Goal: Information Seeking & Learning: Learn about a topic

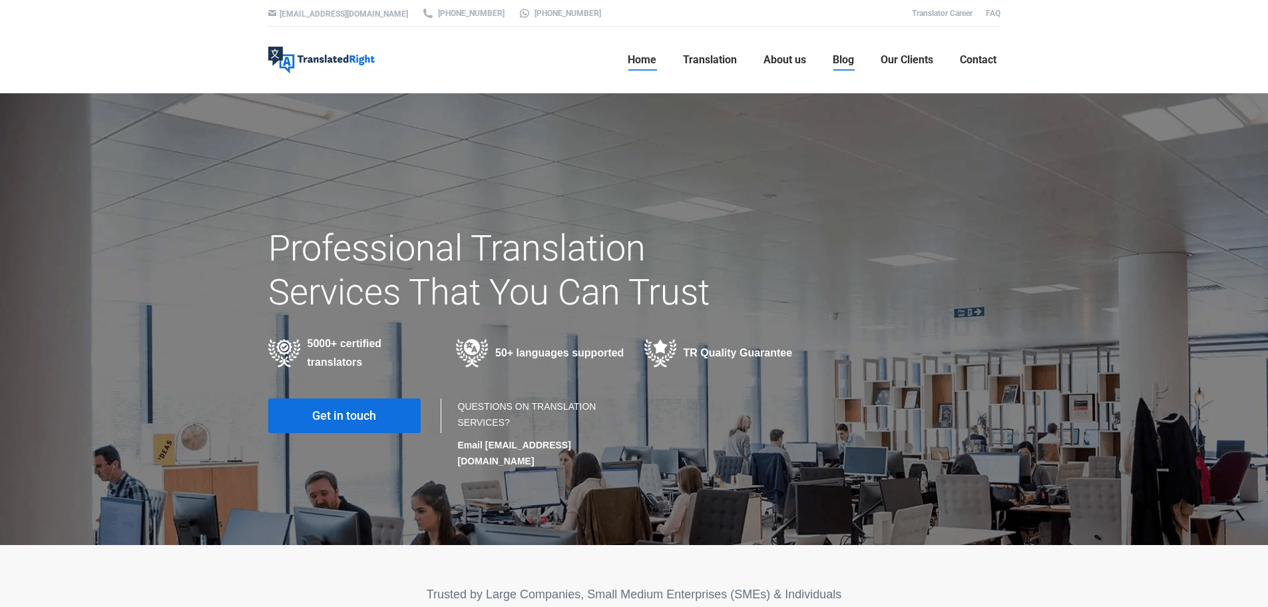
click at [844, 71] on link "Blog" at bounding box center [843, 60] width 29 height 43
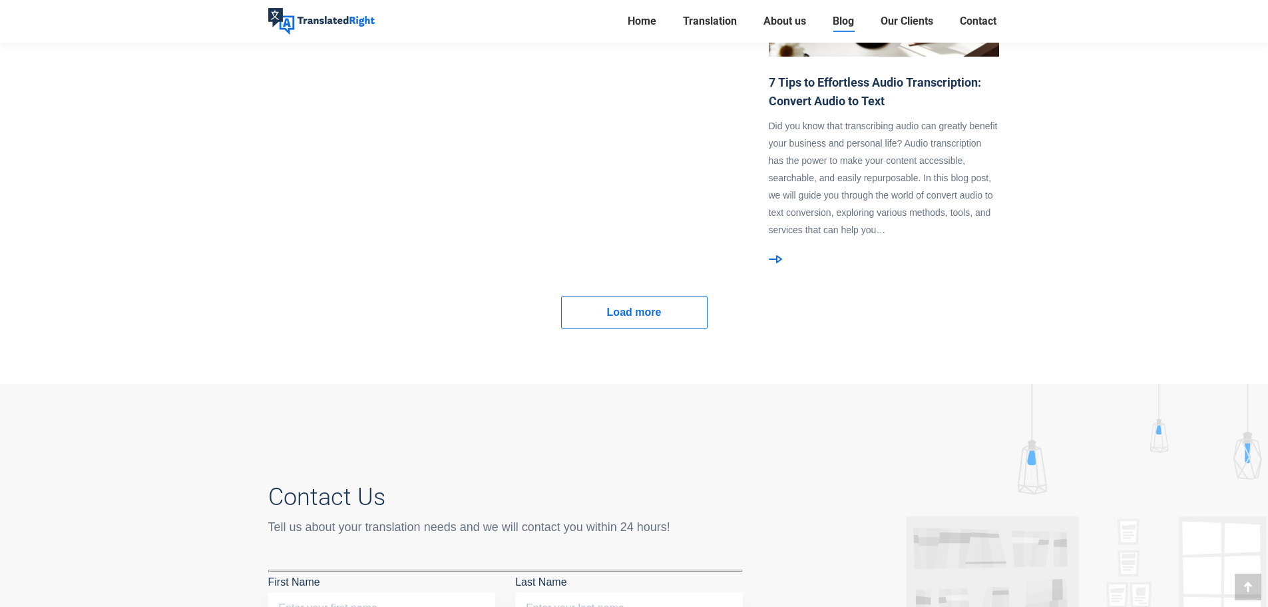
scroll to position [1065, 0]
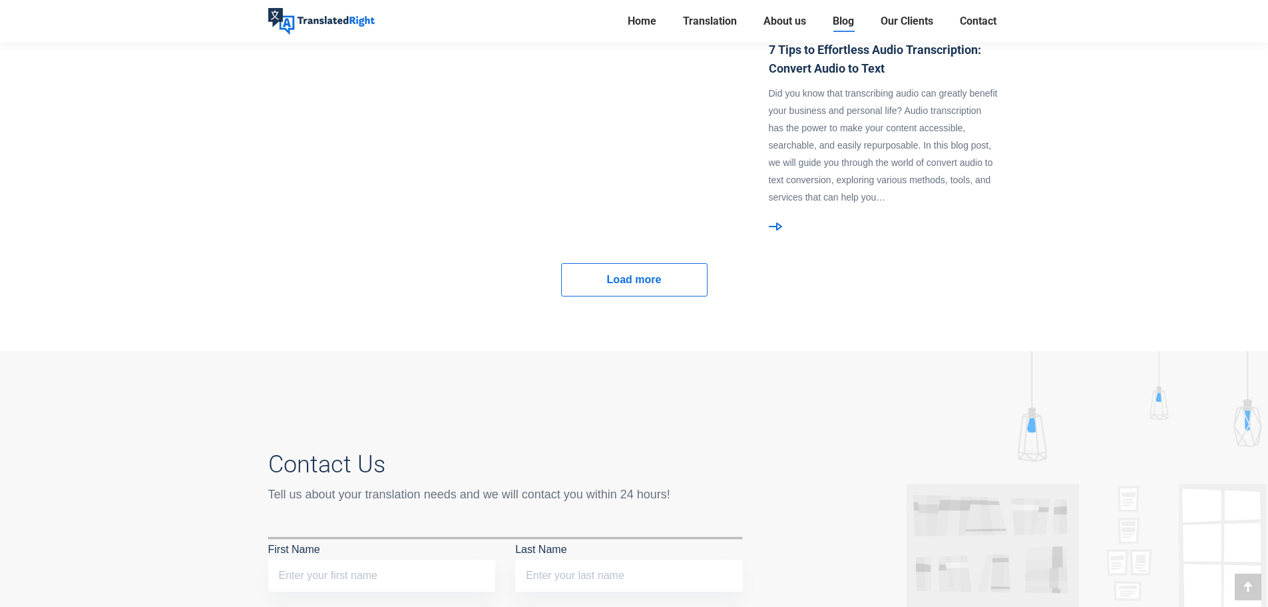
click at [651, 275] on span "Load more" at bounding box center [634, 279] width 55 height 17
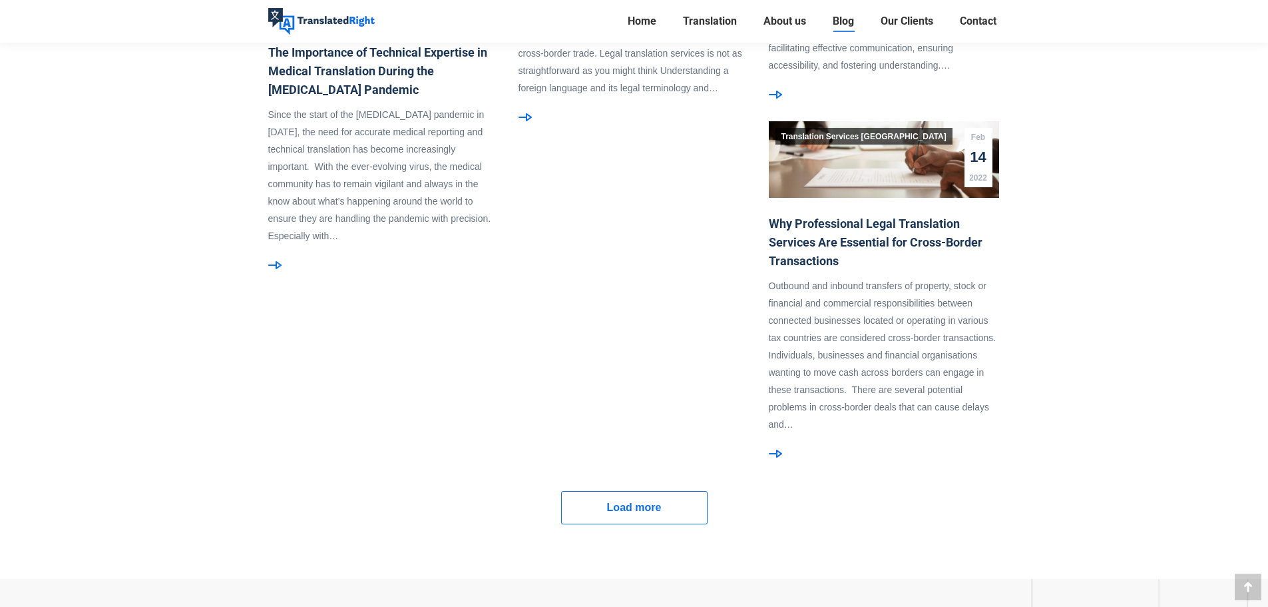
scroll to position [1665, 0]
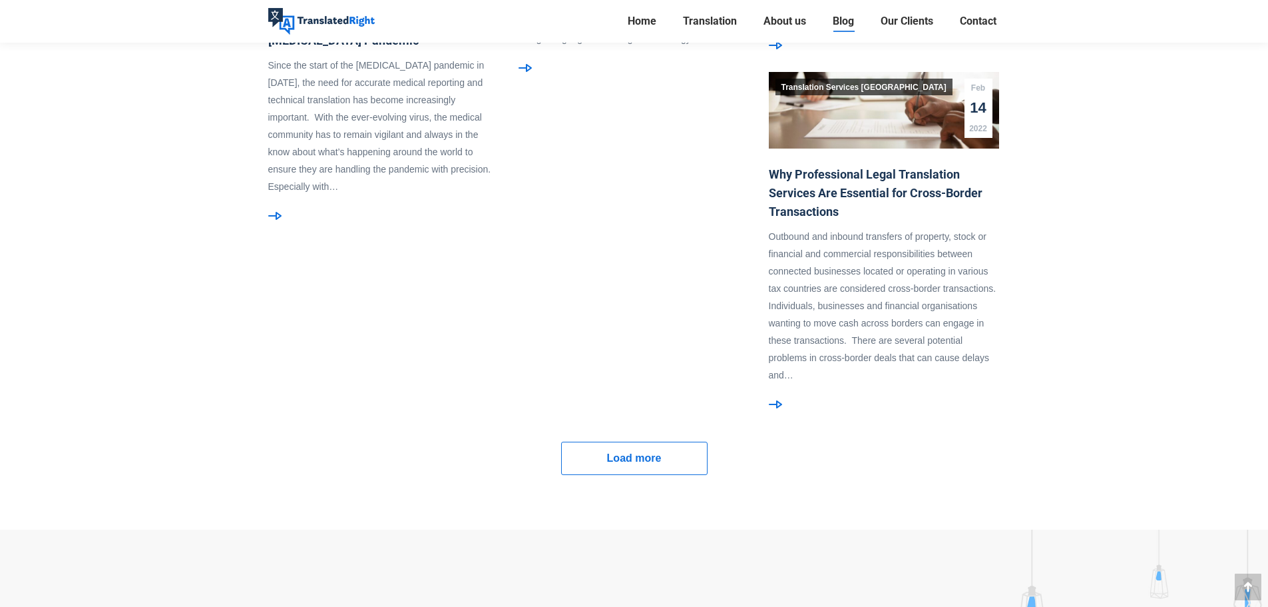
click at [684, 457] on link "Load more" at bounding box center [634, 457] width 146 height 33
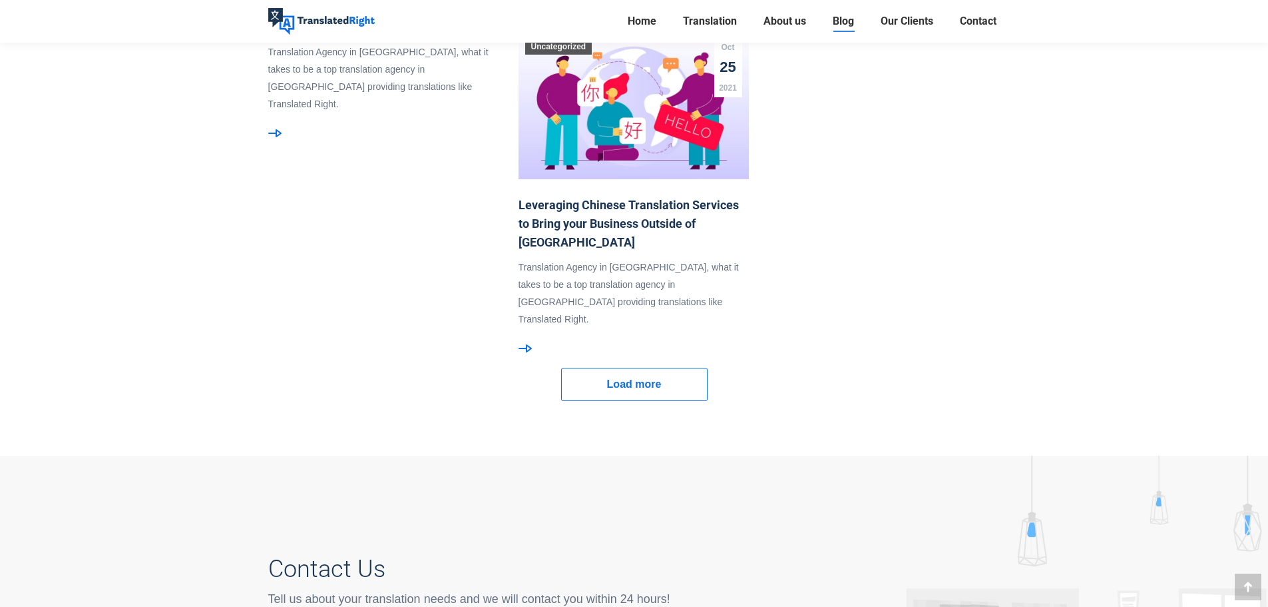
scroll to position [2464, 0]
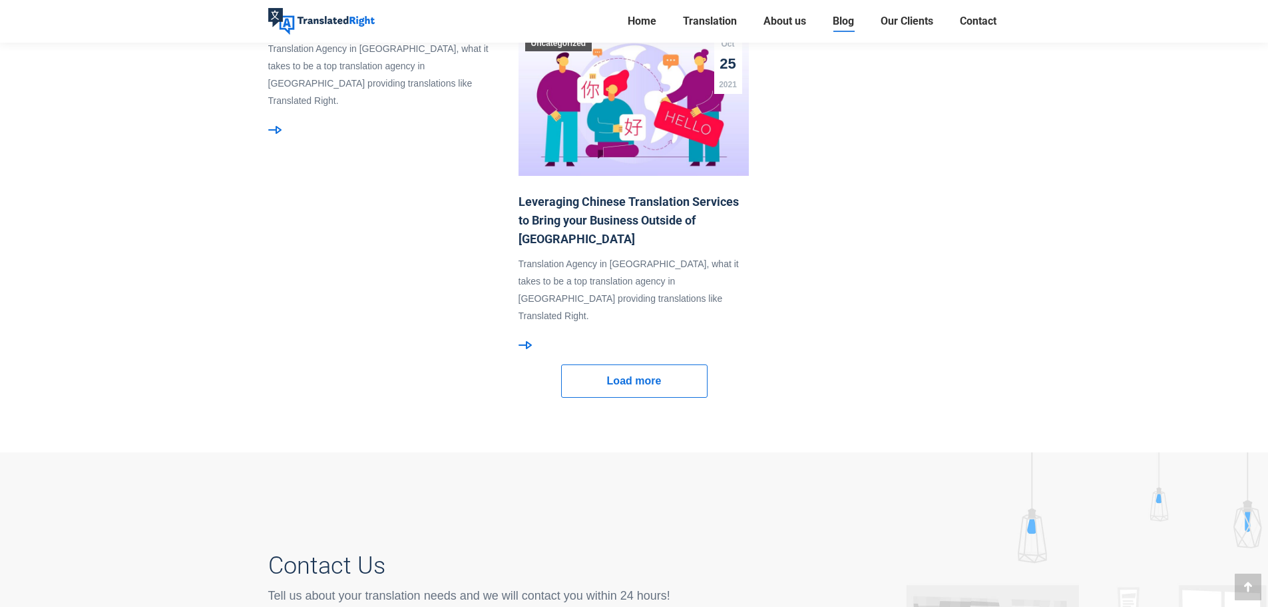
click at [670, 374] on link "Load more" at bounding box center [634, 380] width 146 height 33
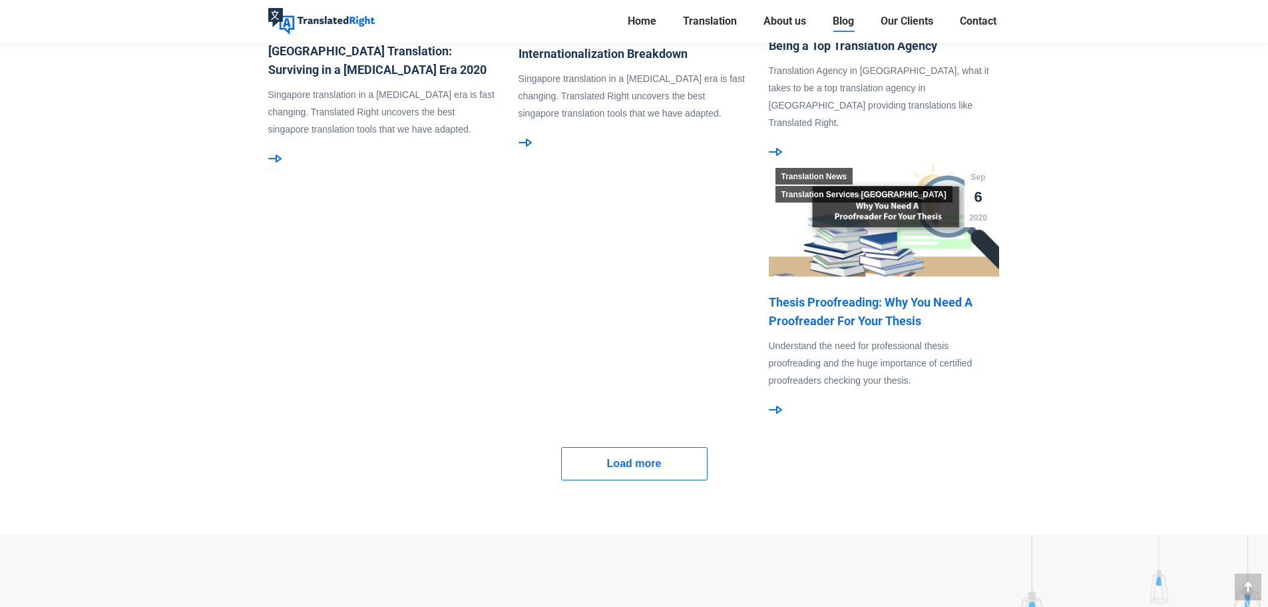
scroll to position [2930, 0]
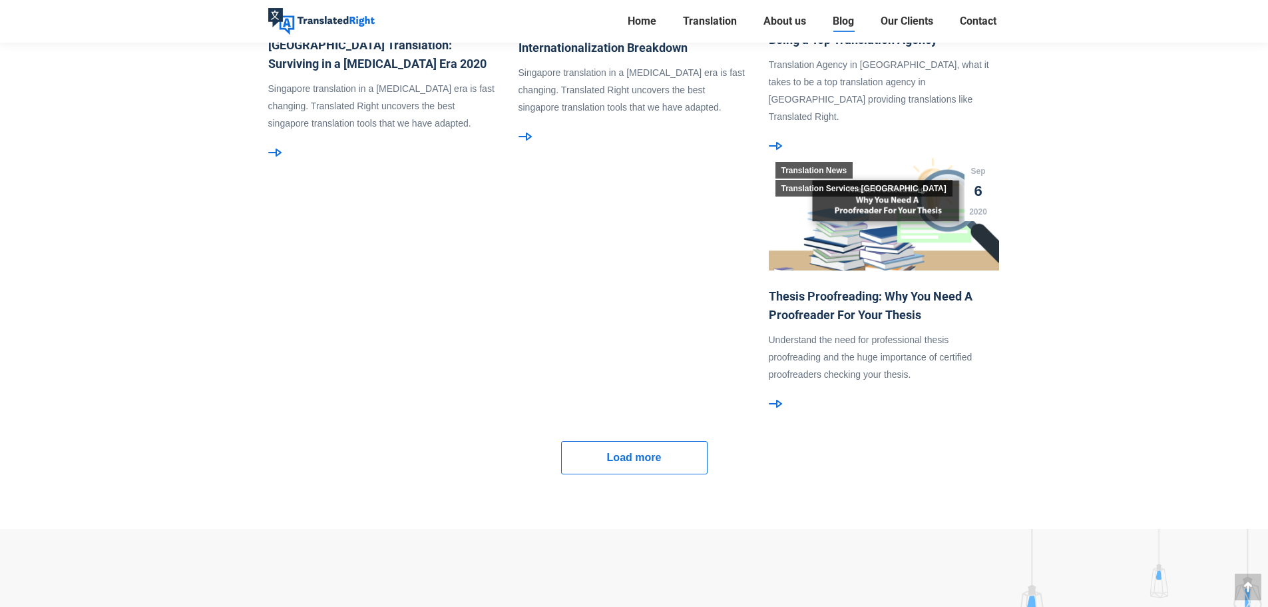
drag, startPoint x: 839, startPoint y: 298, endPoint x: 635, endPoint y: 358, distance: 213.0
click at [641, 451] on span "Load more" at bounding box center [634, 457] width 55 height 17
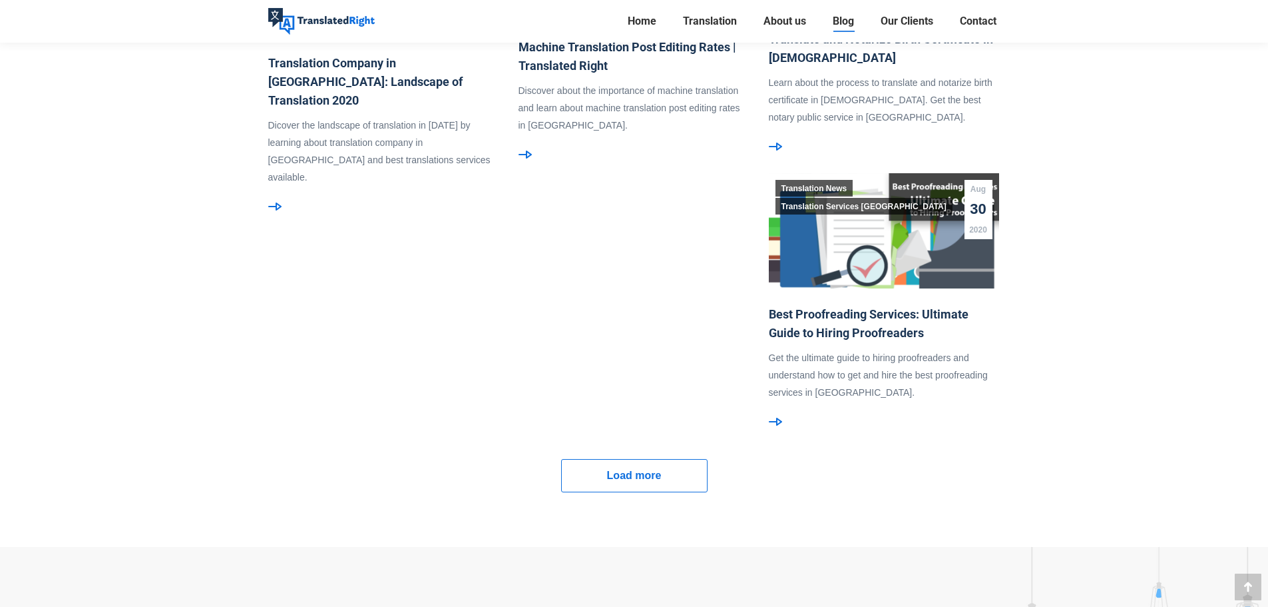
scroll to position [3462, 0]
click at [611, 481] on span "Load more" at bounding box center [634, 474] width 55 height 17
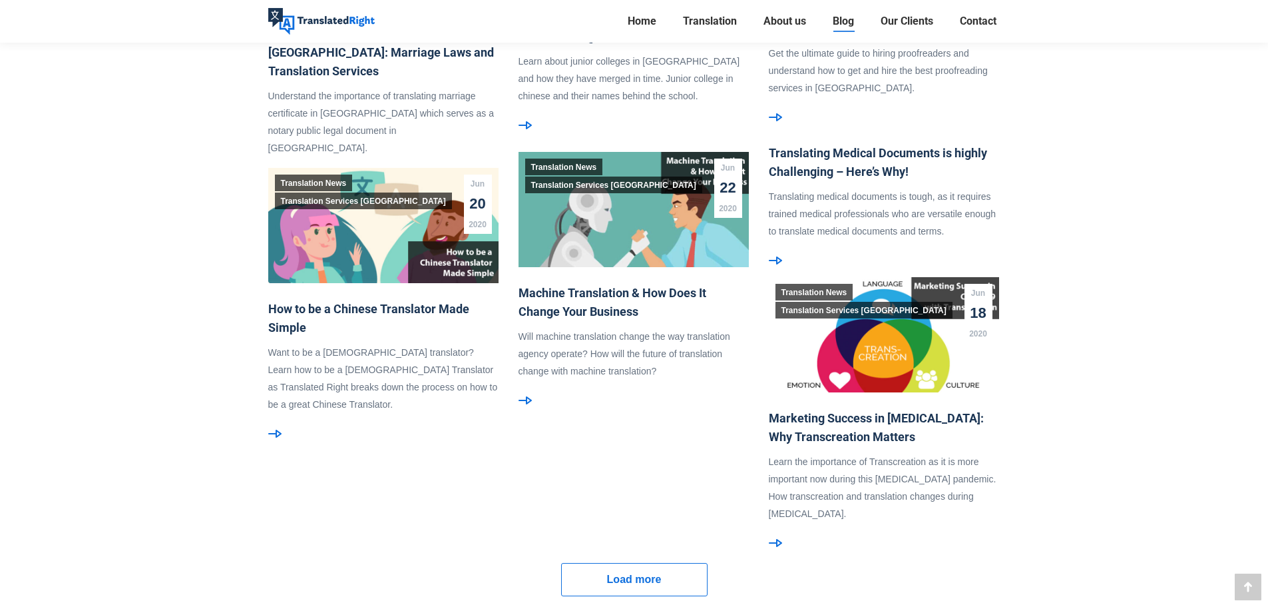
scroll to position [3795, 0]
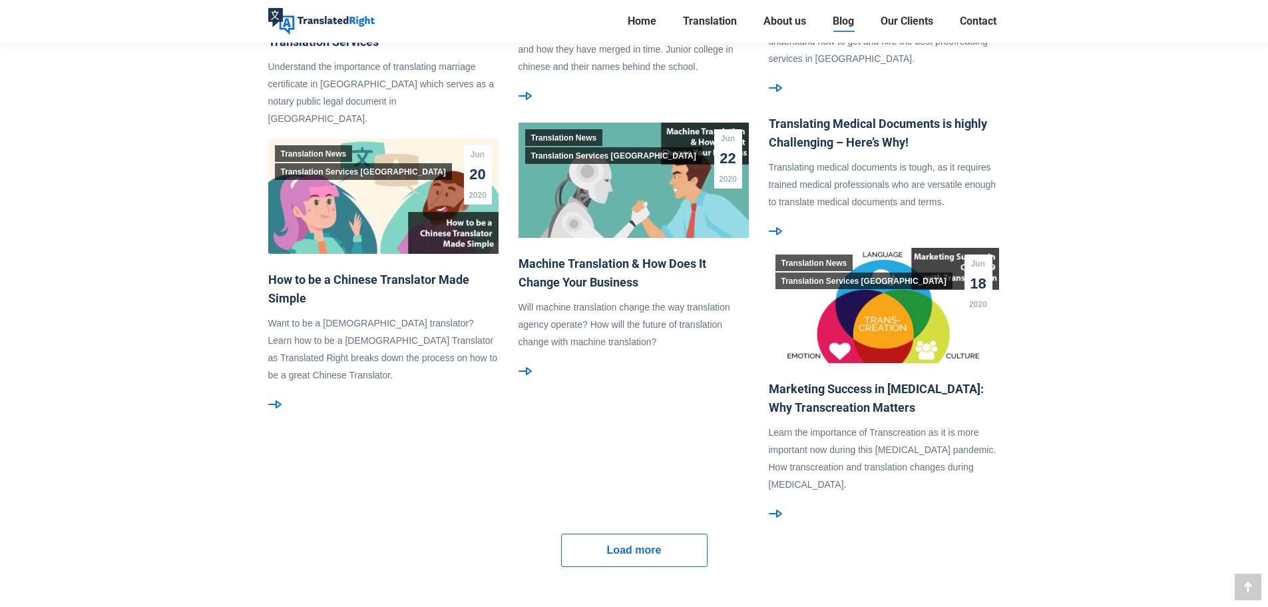
click at [653, 545] on span "Load more" at bounding box center [634, 549] width 55 height 17
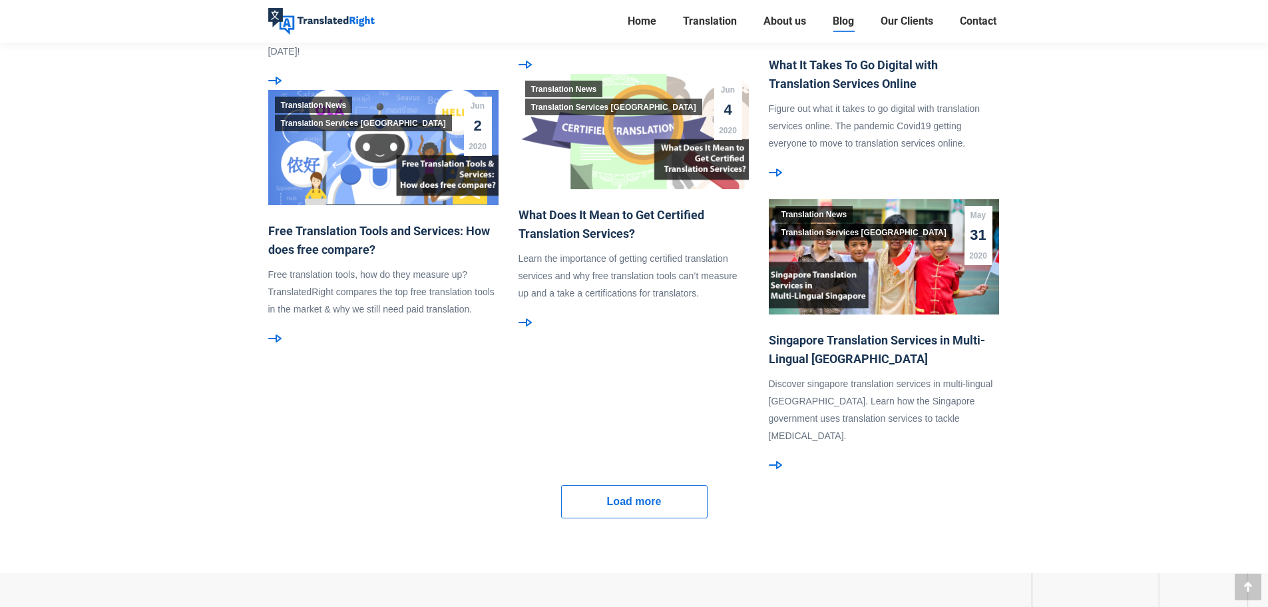
scroll to position [4394, 0]
click at [594, 504] on link "Load more" at bounding box center [634, 500] width 146 height 33
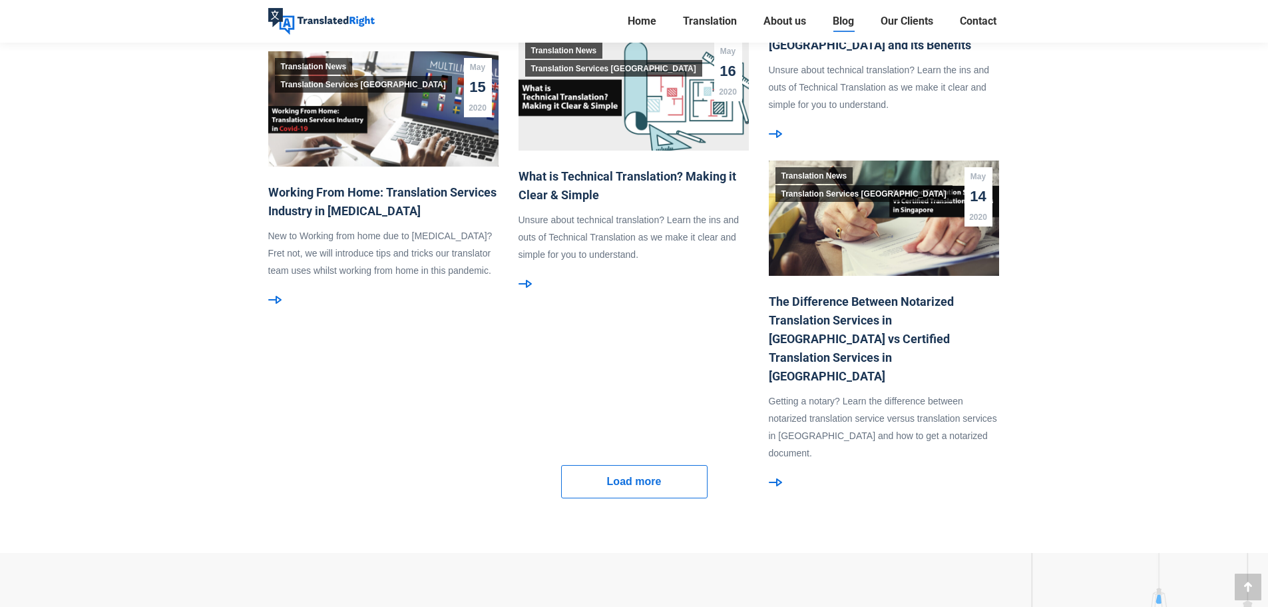
scroll to position [4994, 0]
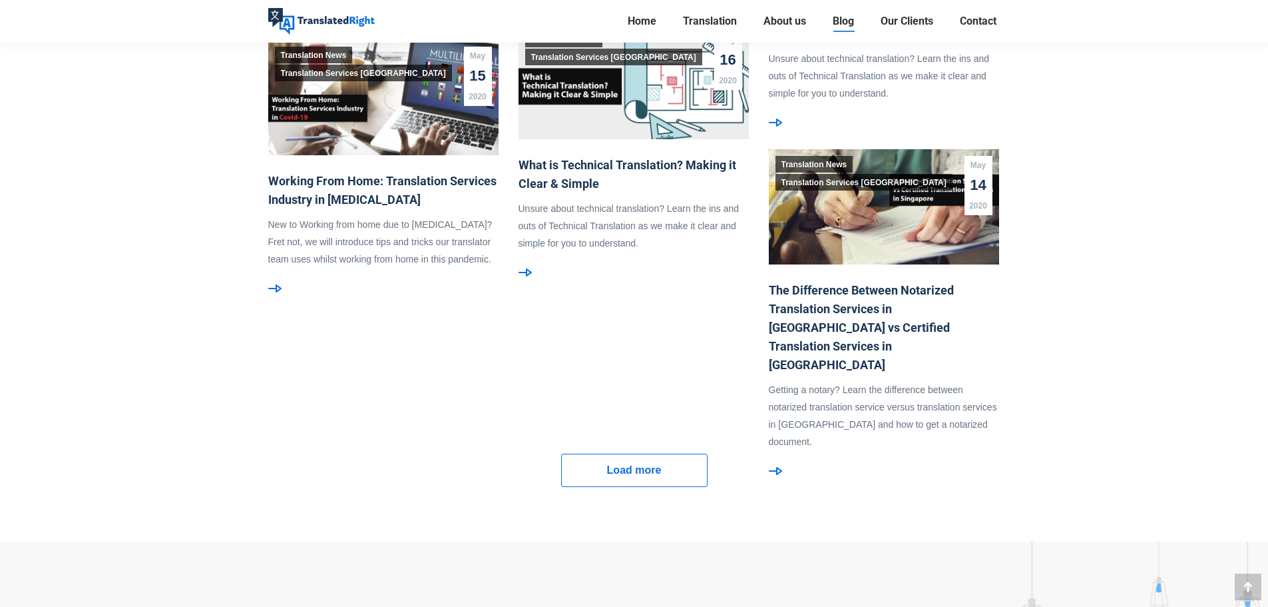
click at [668, 475] on link "Load more" at bounding box center [634, 469] width 146 height 33
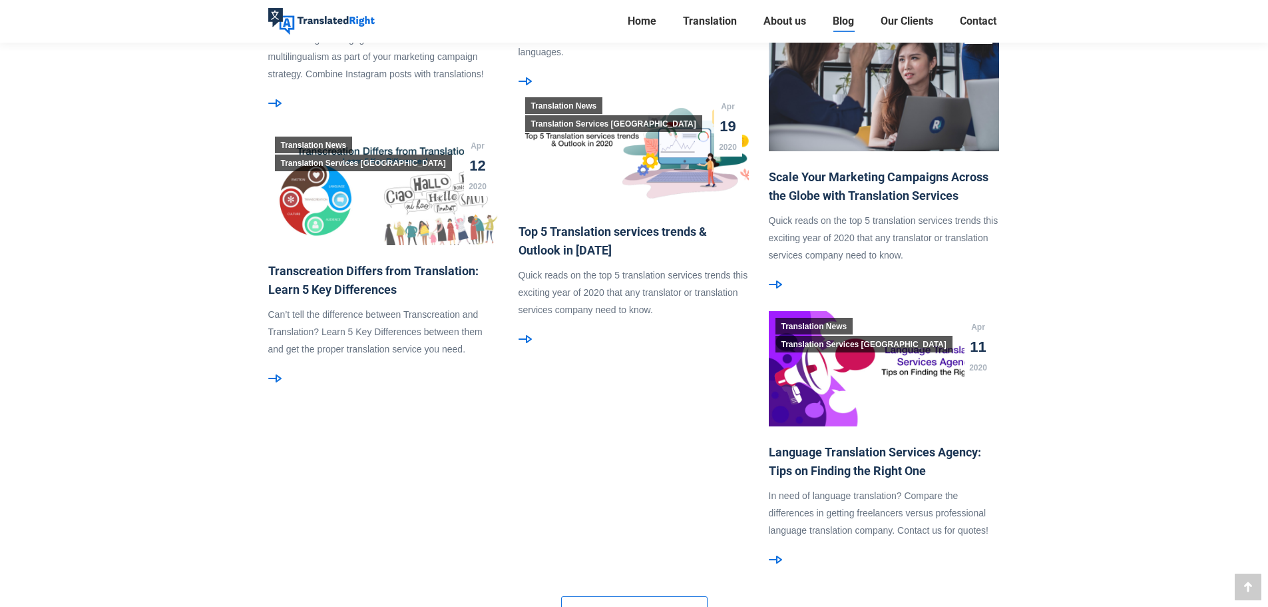
scroll to position [5460, 0]
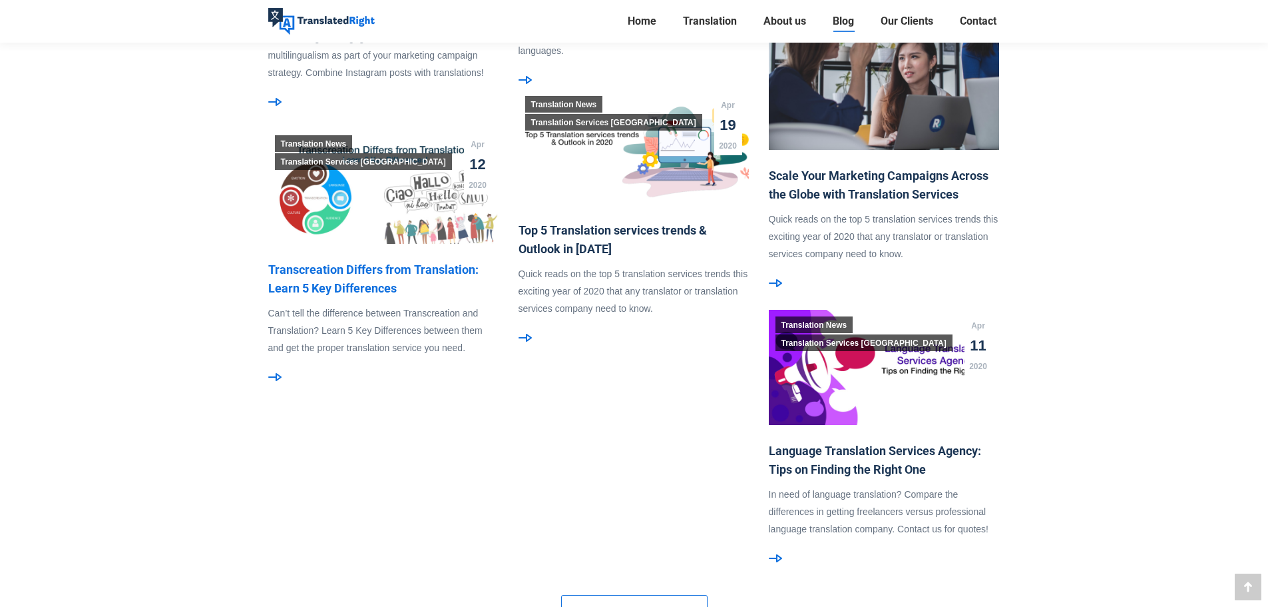
drag, startPoint x: 411, startPoint y: 282, endPoint x: 394, endPoint y: 289, distance: 18.5
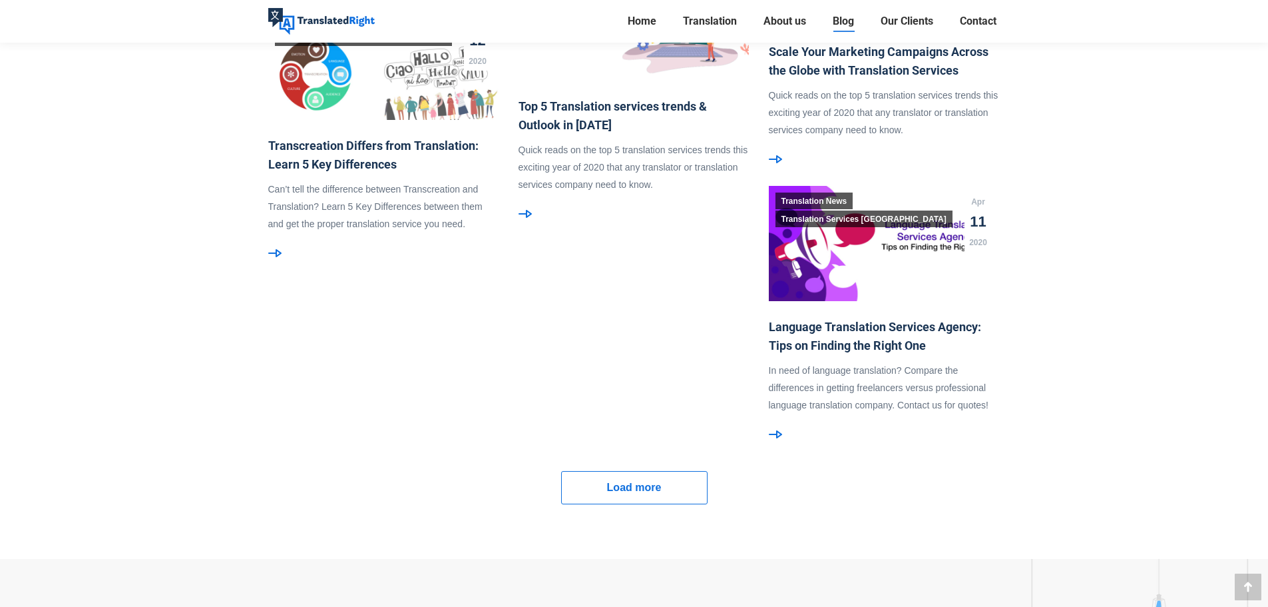
scroll to position [5593, 0]
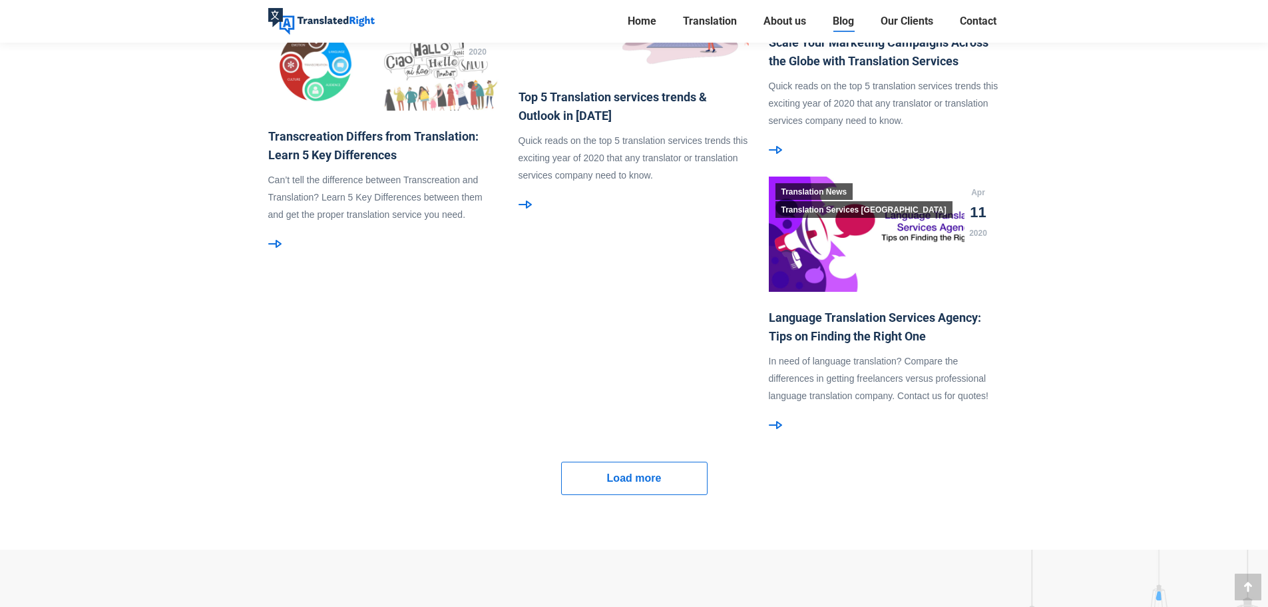
click at [643, 481] on span "Load more" at bounding box center [634, 477] width 55 height 17
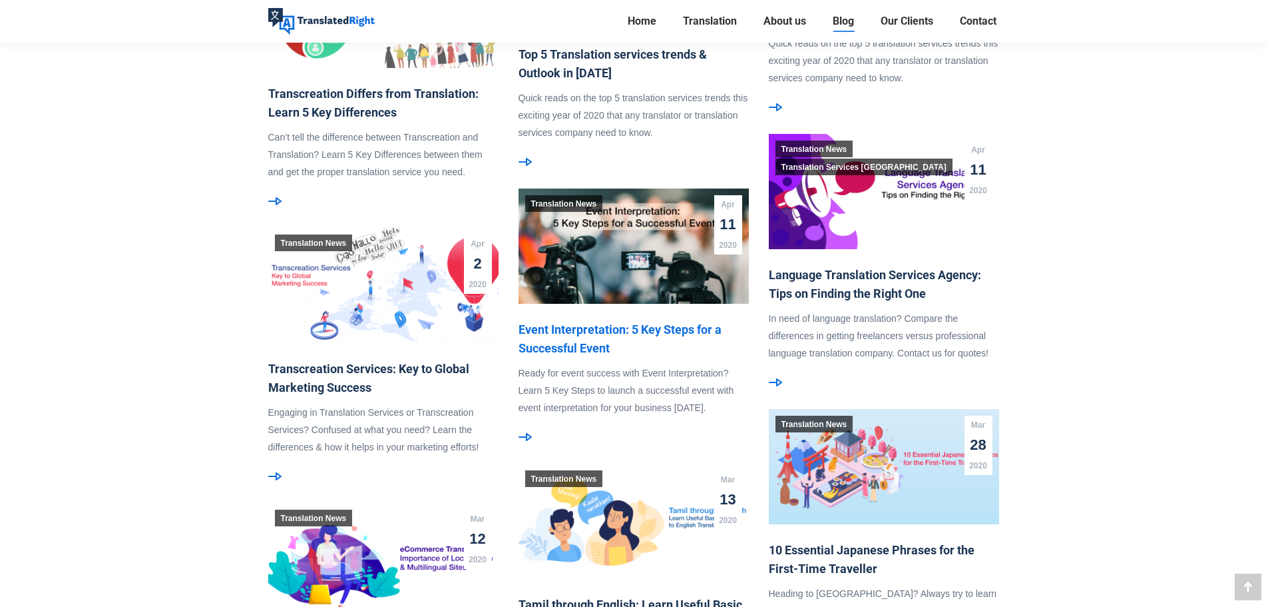
scroll to position [5660, 0]
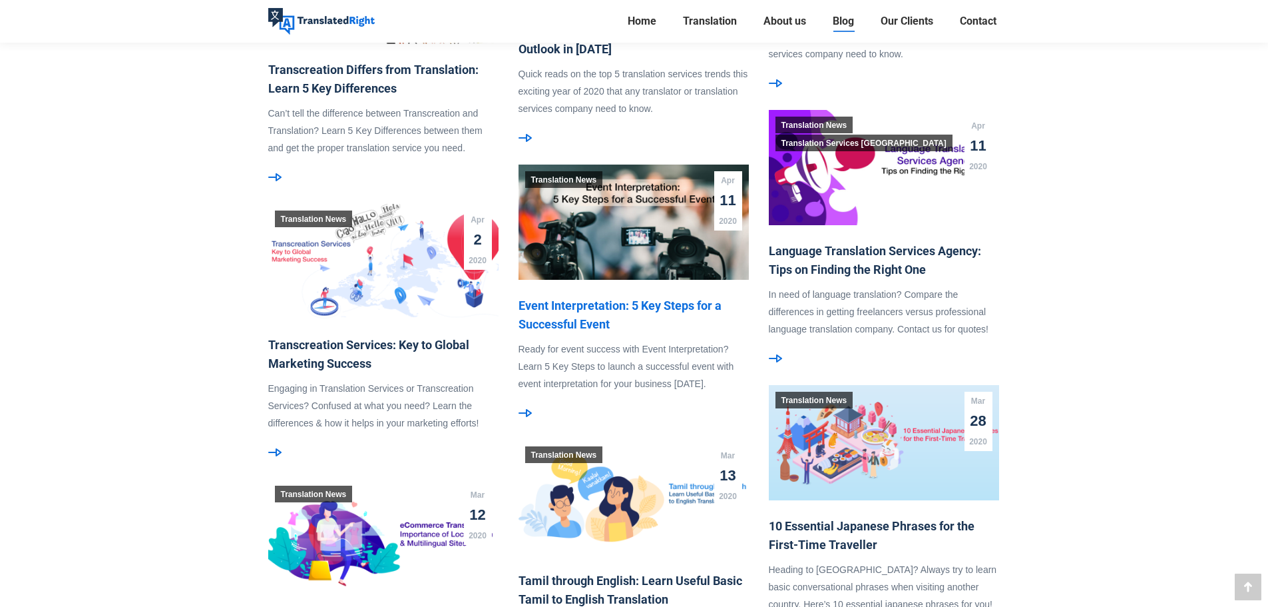
drag, startPoint x: 578, startPoint y: 391, endPoint x: 549, endPoint y: 328, distance: 69.4
drag, startPoint x: 549, startPoint y: 328, endPoint x: 1196, endPoint y: 344, distance: 647.4
drag, startPoint x: 558, startPoint y: 332, endPoint x: 528, endPoint y: 322, distance: 31.6
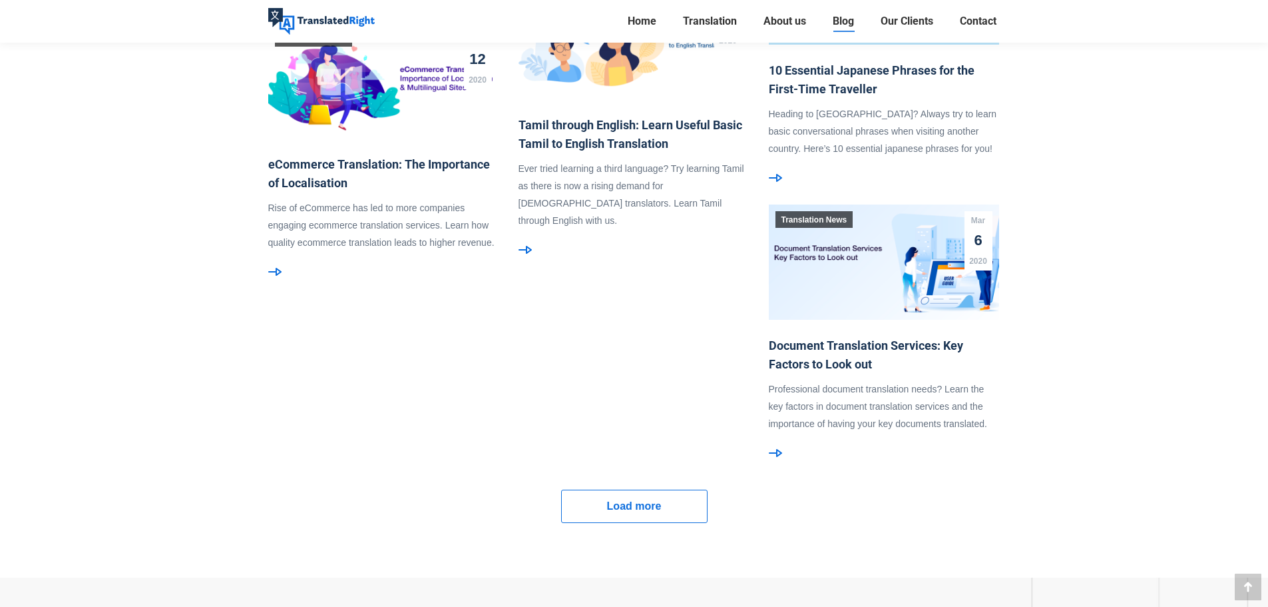
scroll to position [6126, 0]
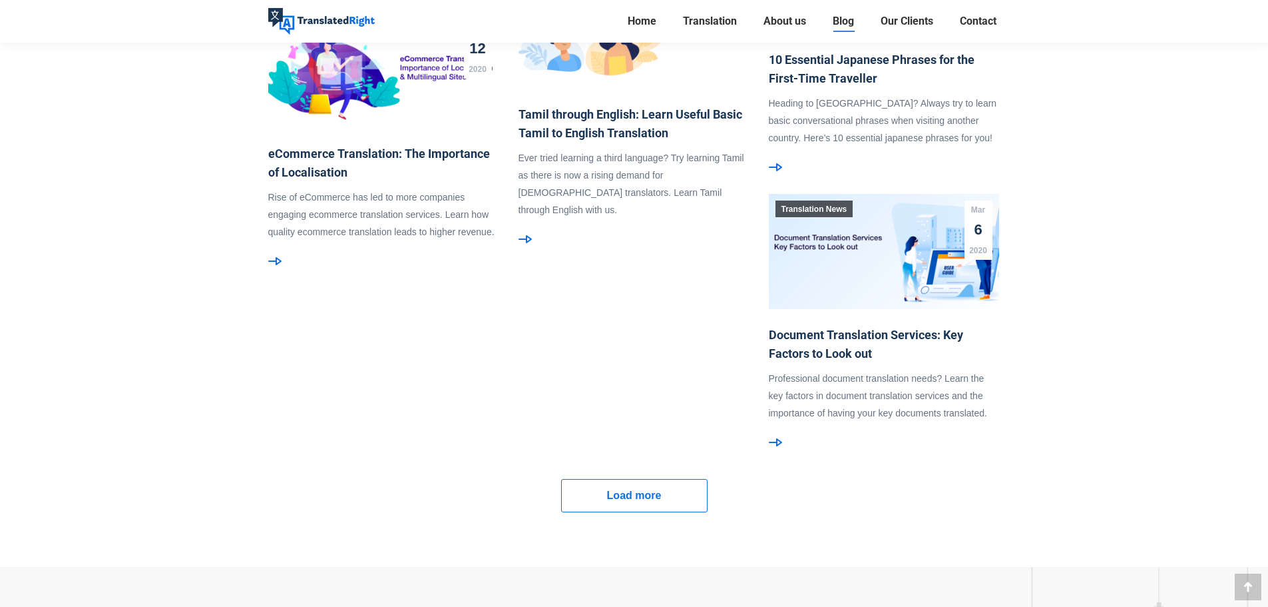
click at [648, 501] on span "Load more" at bounding box center [634, 495] width 55 height 17
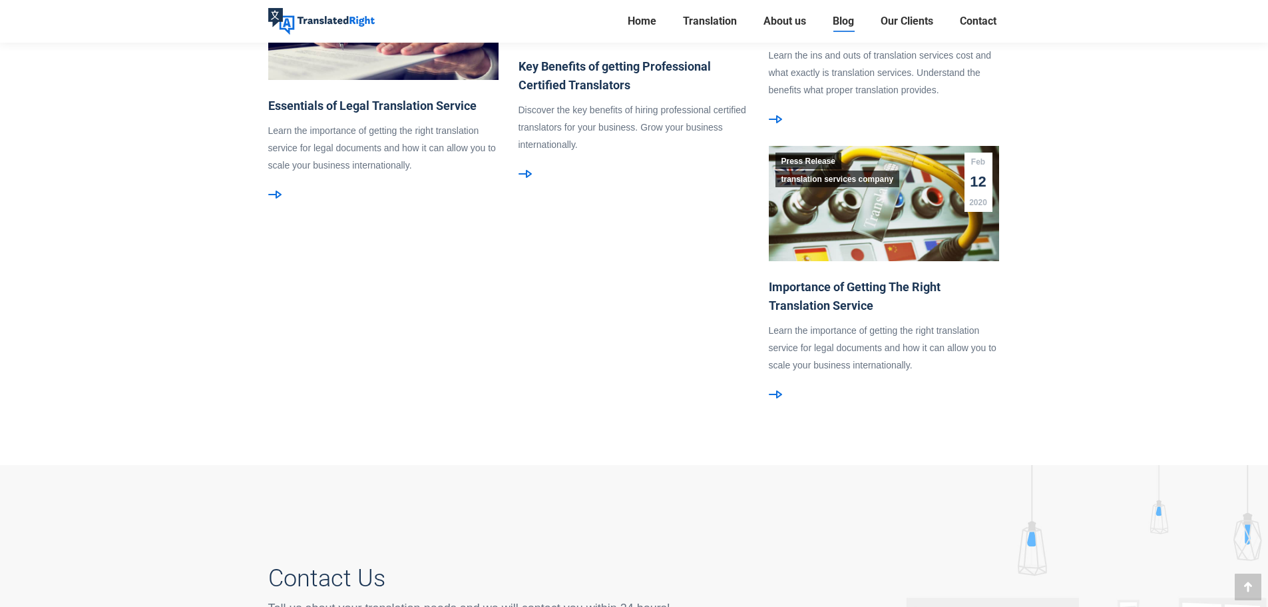
scroll to position [6725, 0]
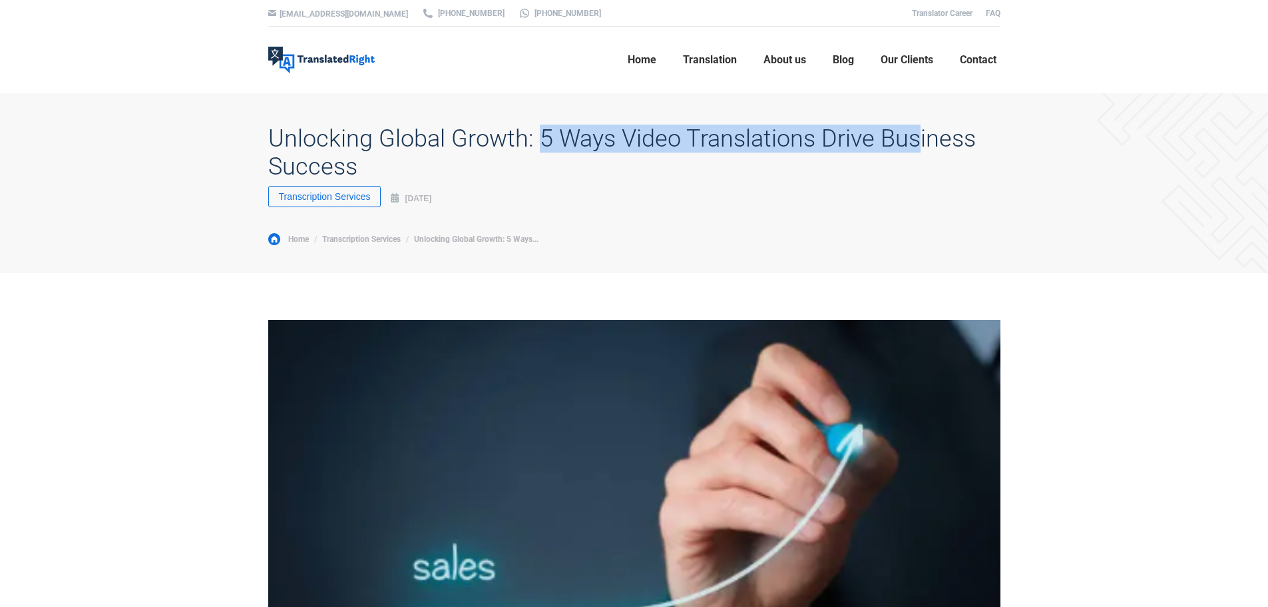
drag, startPoint x: 541, startPoint y: 138, endPoint x: 898, endPoint y: 139, distance: 356.2
click at [909, 139] on h1 "Unlocking Global Growth: 5 Ways Video Translations Drive Business Success" at bounding box center [634, 153] width 732 height 56
click at [716, 137] on h1 "Unlocking Global Growth: 5 Ways Video Translations Drive Business Success" at bounding box center [634, 153] width 732 height 56
drag, startPoint x: 625, startPoint y: 137, endPoint x: 972, endPoint y: 138, distance: 346.9
click at [972, 138] on h1 "Unlocking Global Growth: 5 Ways Video Translations Drive Business Success" at bounding box center [634, 153] width 732 height 56
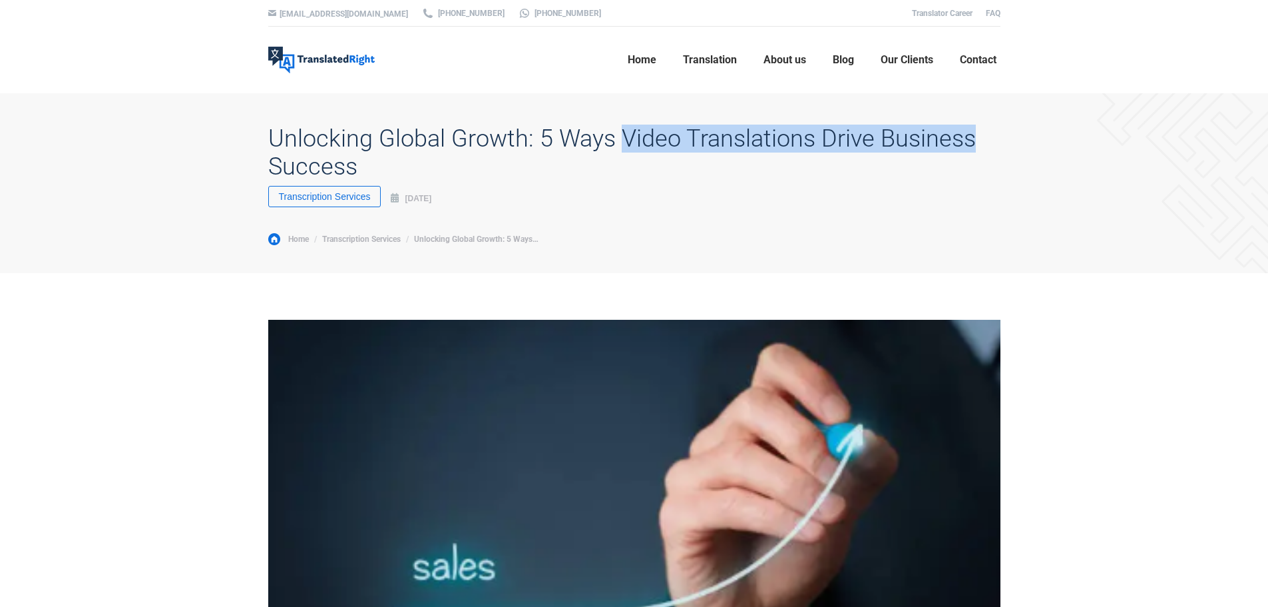
copy h1 "Video Translations Drive Business"
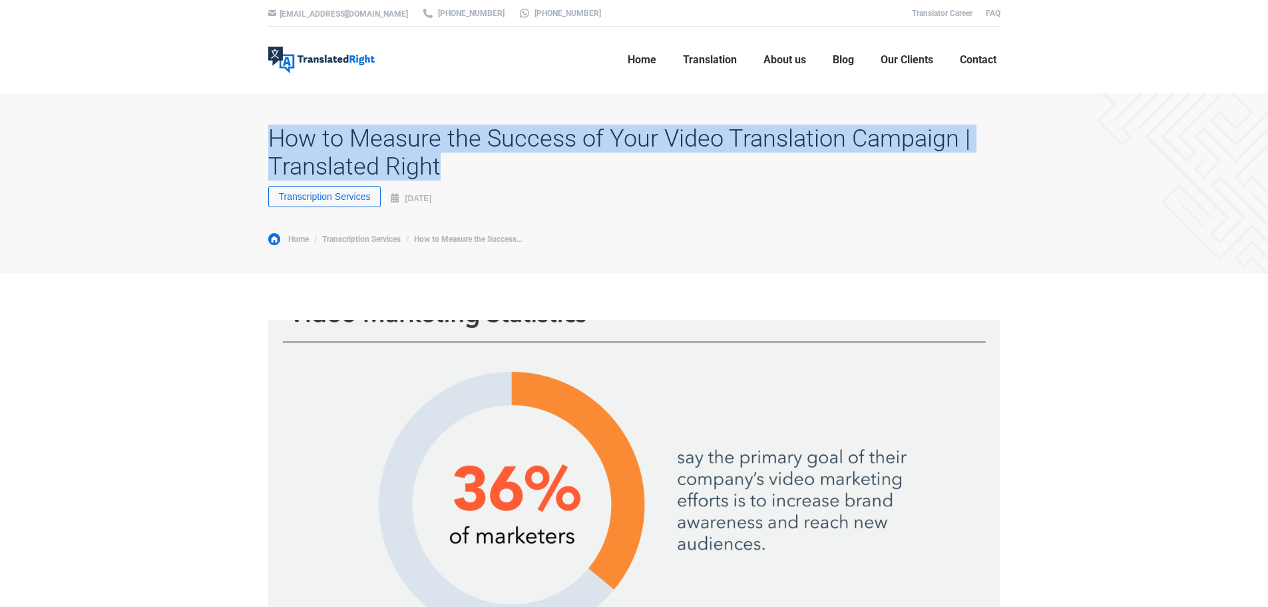
drag, startPoint x: 278, startPoint y: 130, endPoint x: 556, endPoint y: 160, distance: 280.0
click at [551, 164] on h1 "How to Measure the Success of Your Video Translation Campaign | Translated Right" at bounding box center [634, 153] width 732 height 56
click at [394, 129] on h1 "How to Measure the Success of Your Video Translation Campaign | Translated Right" at bounding box center [634, 153] width 732 height 56
drag, startPoint x: 253, startPoint y: 132, endPoint x: 927, endPoint y: 131, distance: 674.5
click at [959, 130] on div "How to Measure the Success of Your Video Translation Campaign | Translated Righ…" at bounding box center [634, 183] width 799 height 180
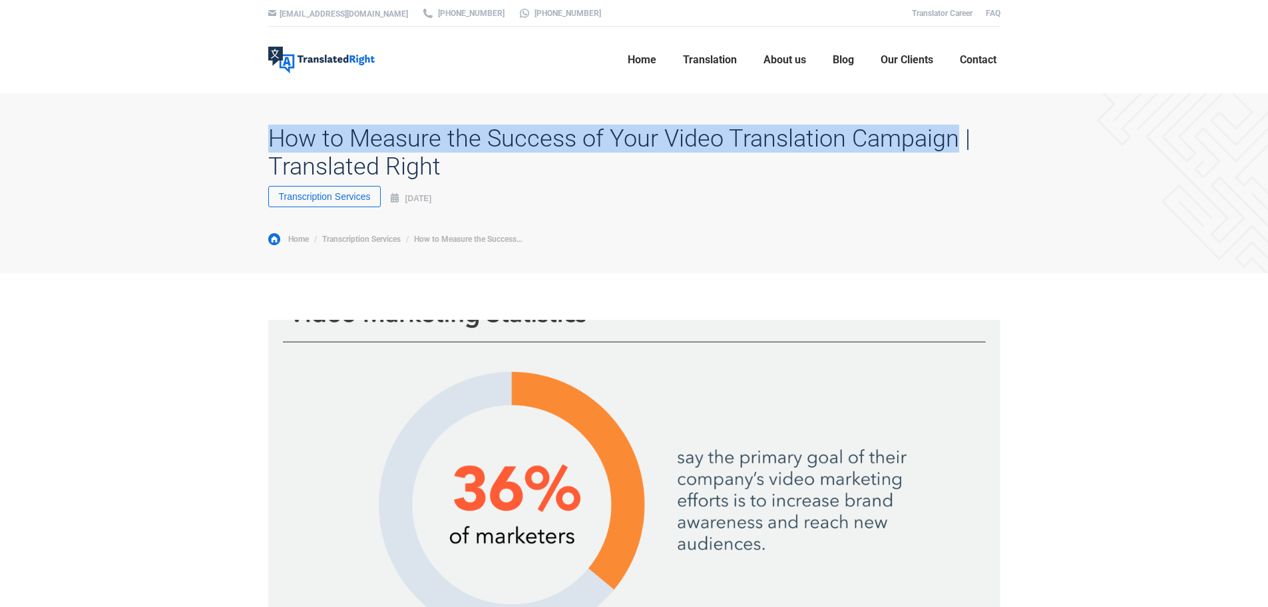
copy h1 "How to Measure the Success of Your Video Translation Campaign"
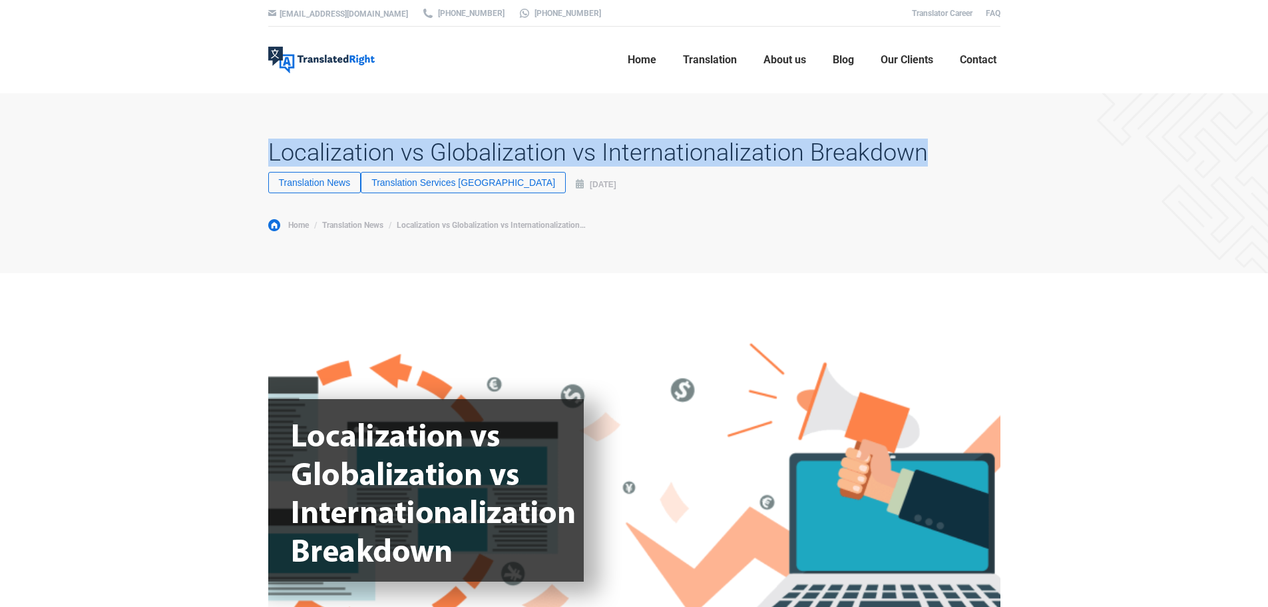
drag, startPoint x: 248, startPoint y: 147, endPoint x: 994, endPoint y: 137, distance: 745.8
click at [994, 137] on div "Localization vs Globalization vs Internationalization Breakdown Categories: Tra…" at bounding box center [634, 183] width 799 height 180
copy h1 "Localization vs Globalization vs Internationalization Breakdown"
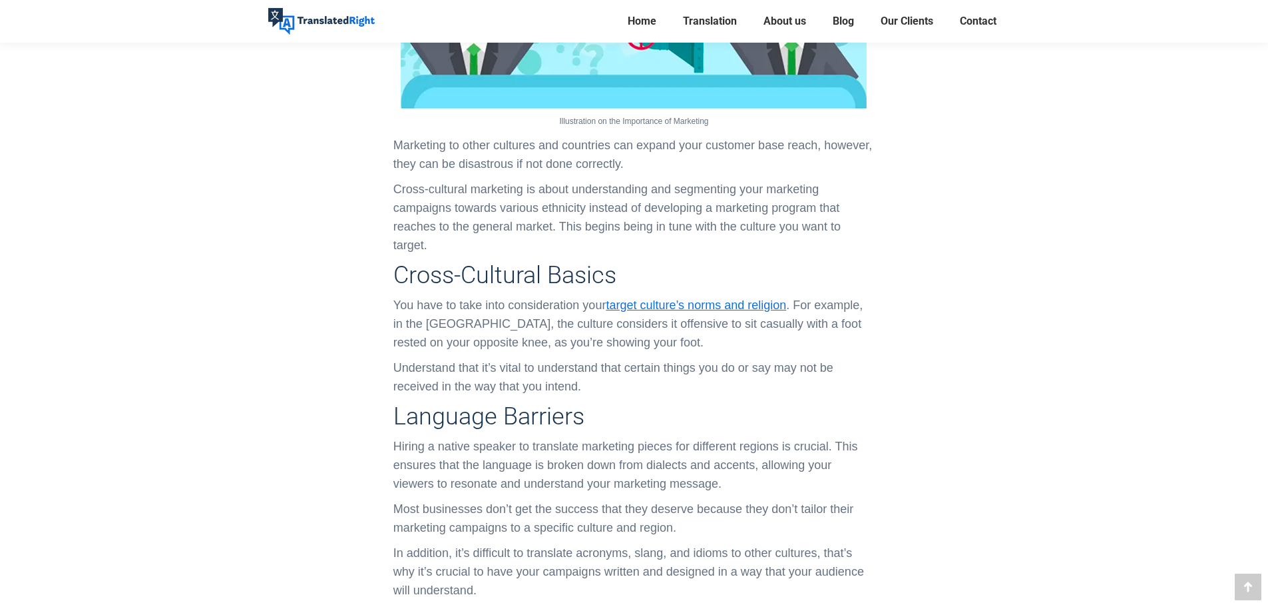
scroll to position [1731, 0]
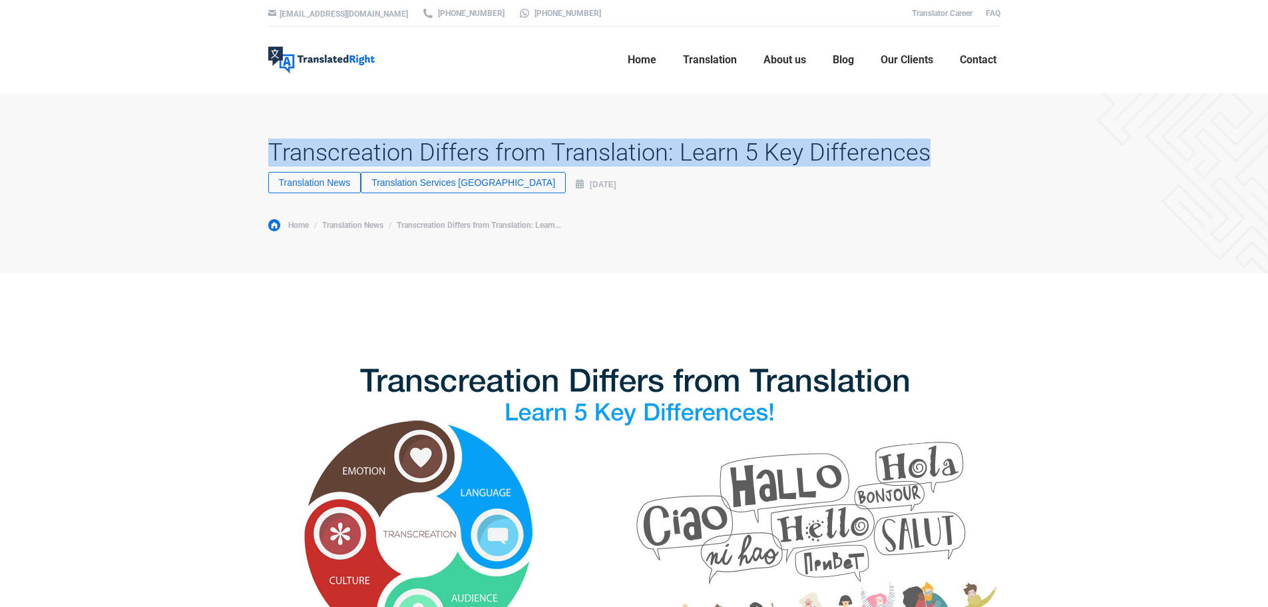
drag, startPoint x: 264, startPoint y: 155, endPoint x: 986, endPoint y: 148, distance: 721.8
click at [986, 148] on div "Transcreation Differs from Translation: Learn 5 Key Differences Categories: Tra…" at bounding box center [634, 183] width 799 height 180
drag, startPoint x: 872, startPoint y: 157, endPoint x: 647, endPoint y: 144, distance: 226.1
click at [655, 143] on h1 "Transcreation Differs from Translation: Learn 5 Key Differences" at bounding box center [599, 152] width 662 height 28
click at [337, 148] on h1 "Transcreation Differs from Translation: Learn 5 Key Differences" at bounding box center [599, 152] width 662 height 28
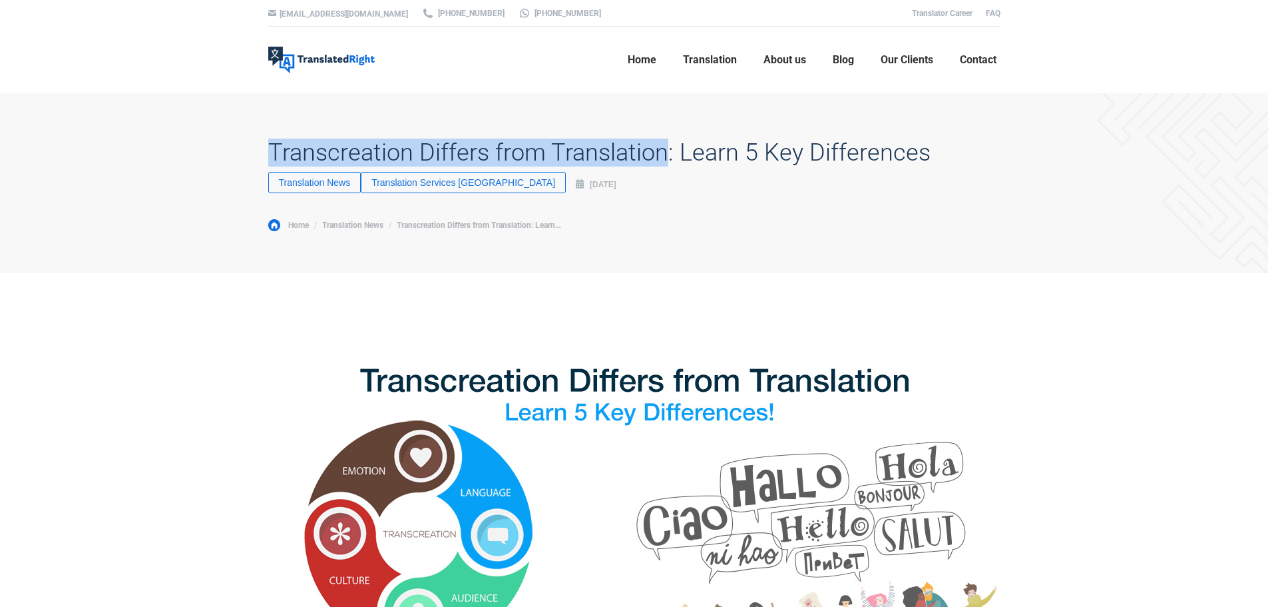
drag, startPoint x: 235, startPoint y: 144, endPoint x: 666, endPoint y: 154, distance: 431.6
click at [666, 154] on div "Transcreation Differs from Translation: Learn 5 Key Differences Categories: Tra…" at bounding box center [634, 183] width 799 height 180
copy h1 "Transcreation Differs from Translation"
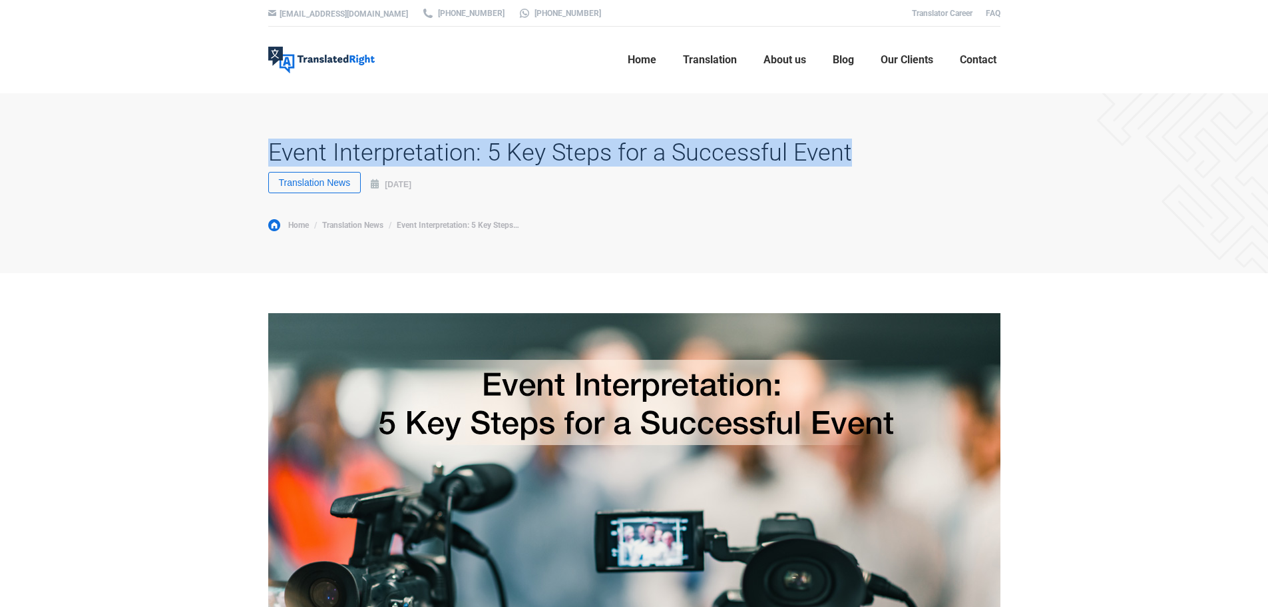
drag, startPoint x: 326, startPoint y: 152, endPoint x: 890, endPoint y: 148, distance: 564.0
click at [890, 148] on div "Event Interpretation: 5 Key Steps for a Successful Event Category: Translation …" at bounding box center [634, 183] width 799 height 180
copy h1 "Event Interpretation: 5 Key Steps for a Successful Event"
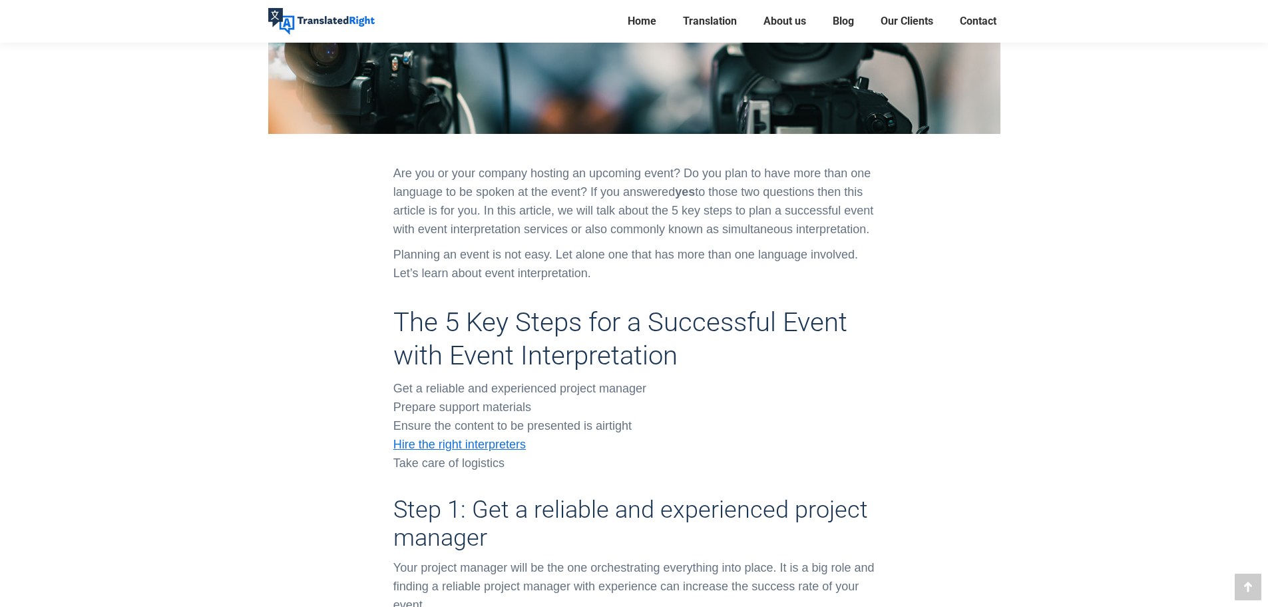
scroll to position [666, 0]
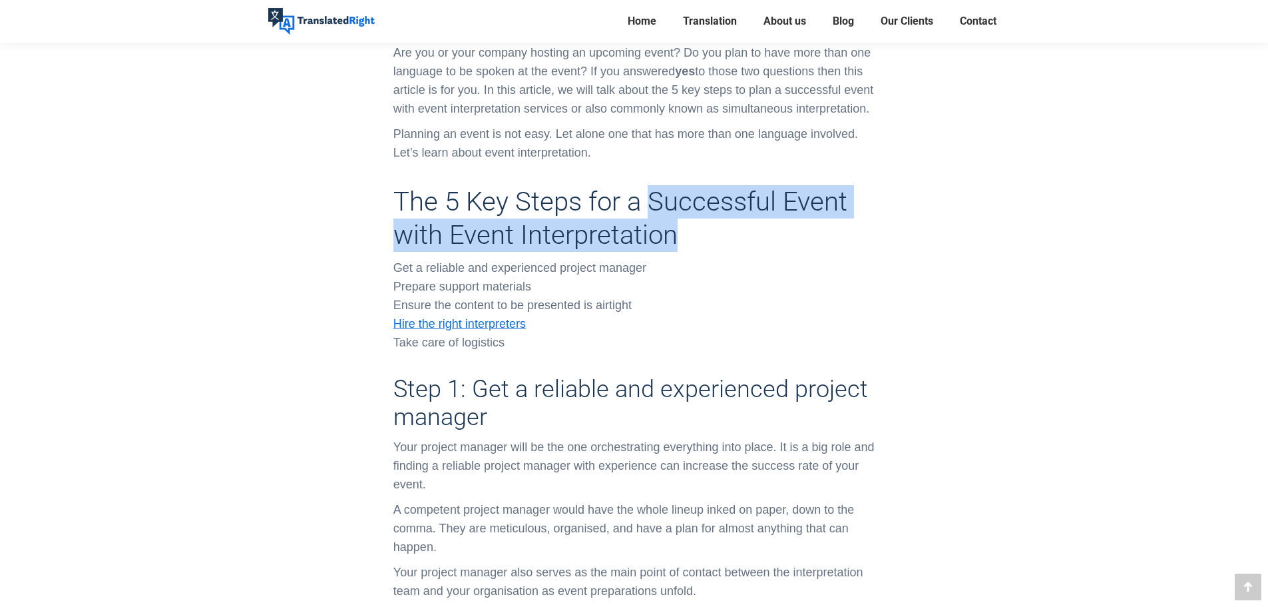
drag, startPoint x: 669, startPoint y: 205, endPoint x: 710, endPoint y: 230, distance: 48.1
click at [710, 230] on h2 "The 5 Key Steps for a Successful Event with Event Interpretation" at bounding box center [634, 218] width 481 height 67
copy h2 "Successful Event with Event Interpretation"
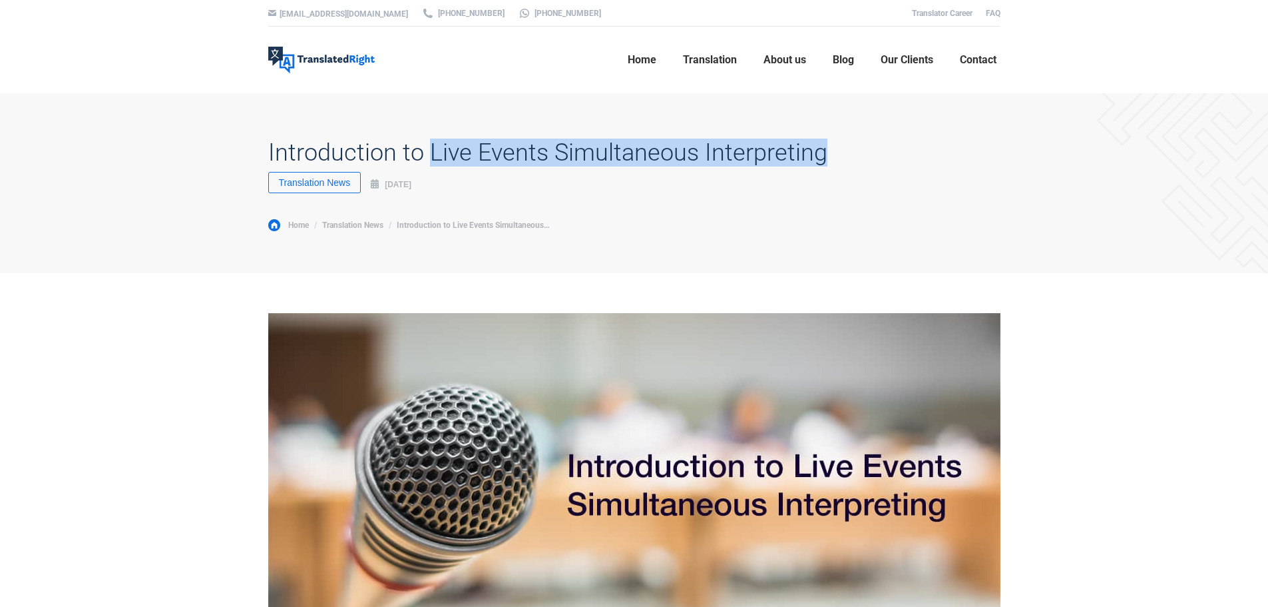
drag, startPoint x: 431, startPoint y: 152, endPoint x: 837, endPoint y: 152, distance: 405.5
click at [915, 150] on div "Introduction to Live Events Simultaneous Interpreting Category: Translation New…" at bounding box center [634, 183] width 799 height 180
copy h1 "Live Events Simultaneous Interpreting"
drag, startPoint x: 567, startPoint y: 132, endPoint x: 413, endPoint y: 152, distance: 155.8
click at [567, 132] on div "Introduction to Live Events Simultaneous Interpreting Category: Translation New…" at bounding box center [634, 183] width 799 height 180
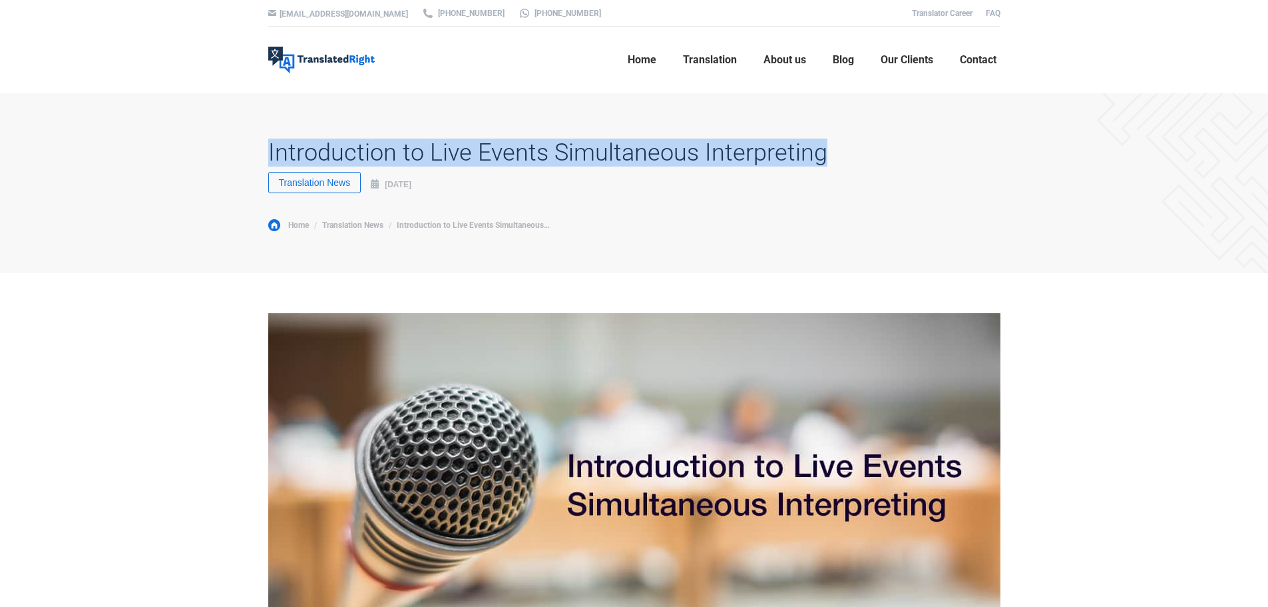
drag, startPoint x: 302, startPoint y: 152, endPoint x: 978, endPoint y: 152, distance: 676.5
click at [978, 152] on div "Introduction to Live Events Simultaneous Interpreting Category: Translation New…" at bounding box center [634, 183] width 799 height 180
copy h1 "Introduction to Live Events Simultaneous Interpreting"
